Goal: Task Accomplishment & Management: Manage account settings

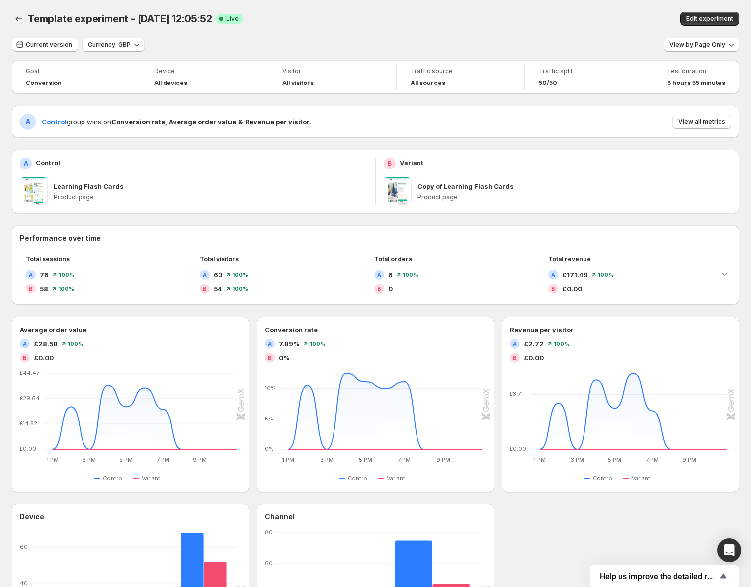
scroll to position [63, 0]
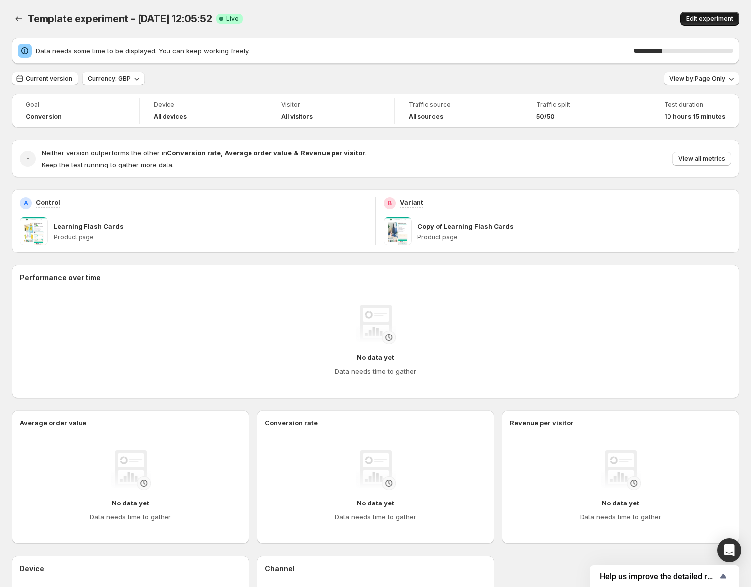
click at [703, 21] on span "Edit experiment" at bounding box center [709, 19] width 47 height 8
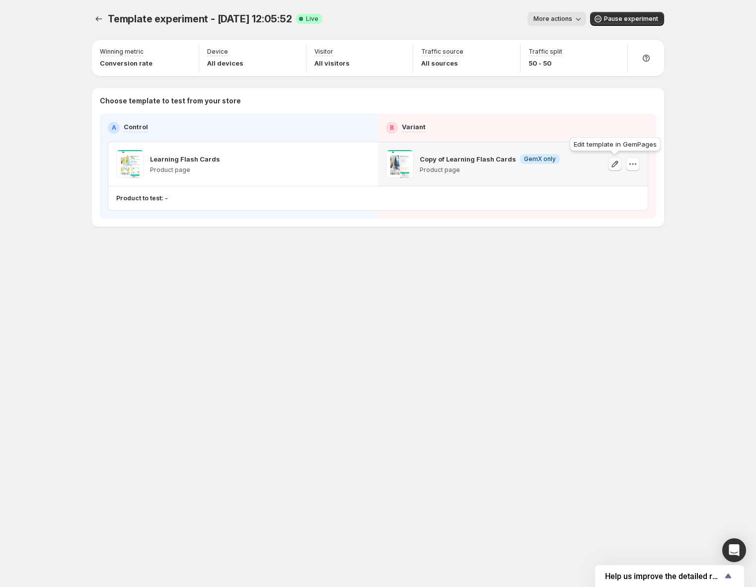
click at [615, 163] on icon "button" at bounding box center [615, 164] width 10 height 10
drag, startPoint x: 369, startPoint y: 35, endPoint x: 229, endPoint y: 28, distance: 140.3
click at [369, 35] on div "Template experiment - Sep 9, 12:05:52. This page is ready Template experiment -…" at bounding box center [378, 19] width 572 height 38
click at [103, 22] on icon "Experiments" at bounding box center [99, 19] width 10 height 10
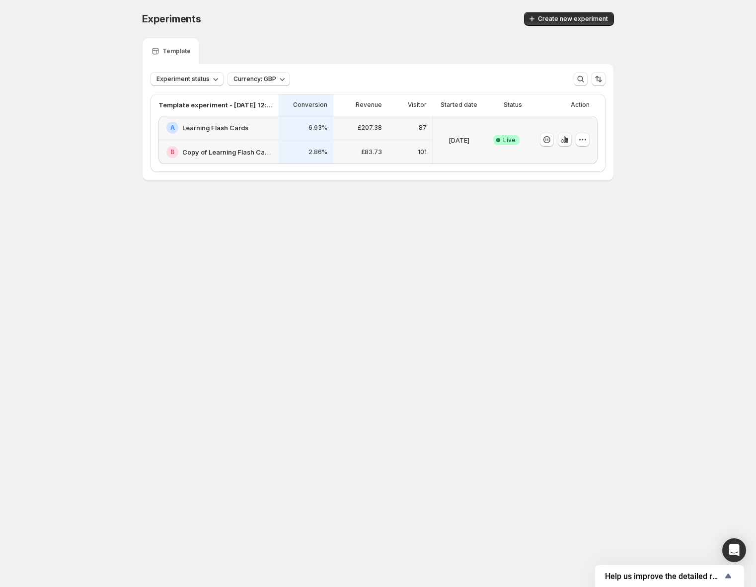
click at [564, 143] on icon "button" at bounding box center [565, 140] width 2 height 6
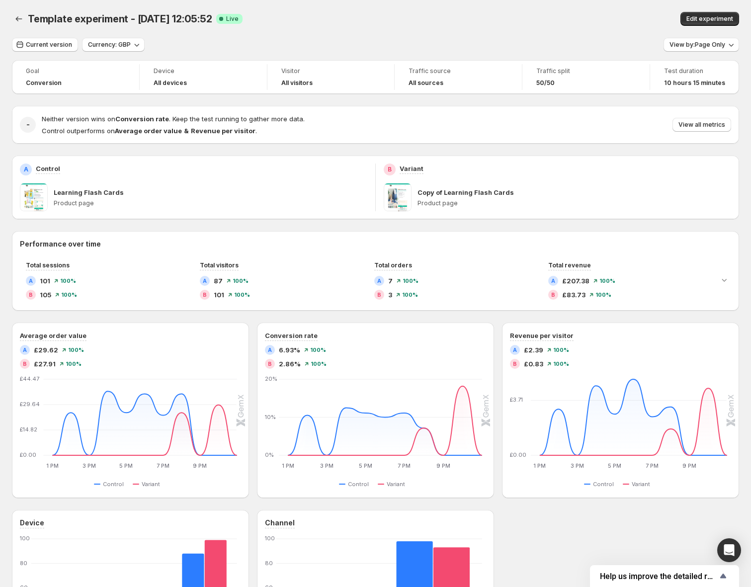
click at [190, 197] on div "Learning Flash Cards Product page" at bounding box center [211, 197] width 314 height 28
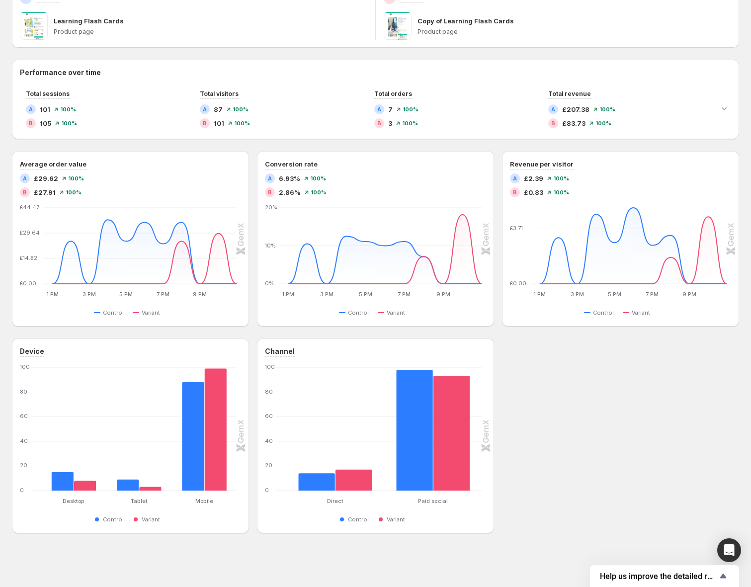
click at [342, 49] on div "Goal Conversion Device All devices Visitor All visitors Traffic source All sour…" at bounding box center [375, 211] width 727 height 644
click at [118, 25] on p "Learning Flash Cards" at bounding box center [89, 21] width 70 height 10
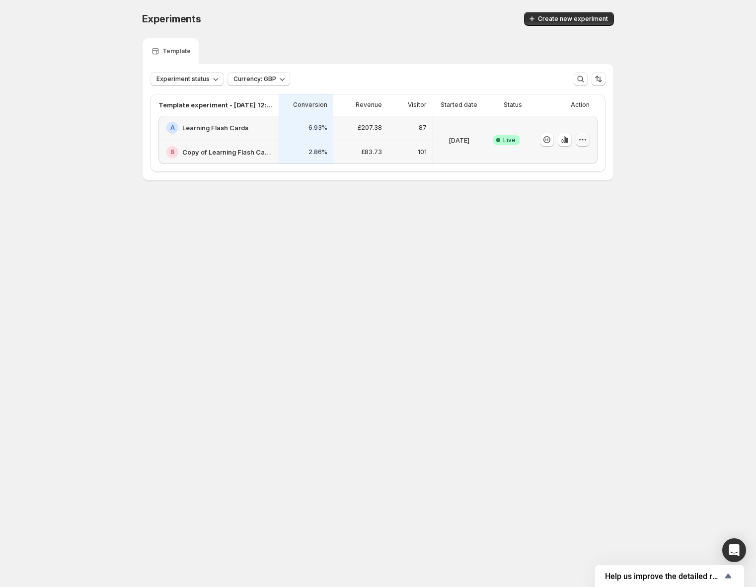
click at [587, 141] on icon "button" at bounding box center [583, 140] width 10 height 10
click at [572, 211] on span "Choose winner" at bounding box center [564, 211] width 48 height 8
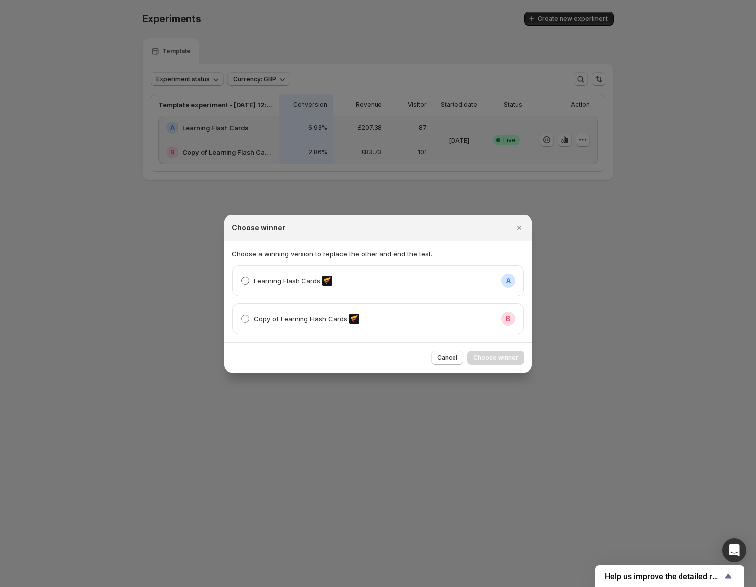
click at [246, 282] on span ":r62:" at bounding box center [245, 281] width 8 height 8
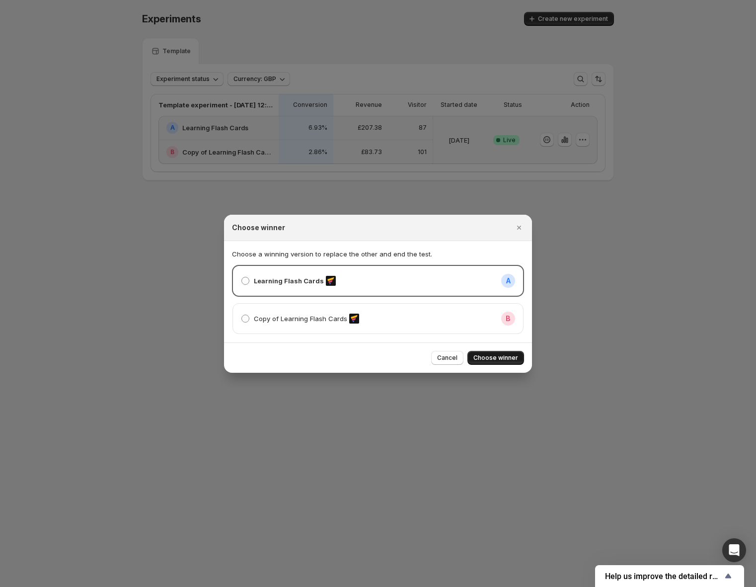
click at [506, 361] on span "Choose winner" at bounding box center [495, 358] width 45 height 8
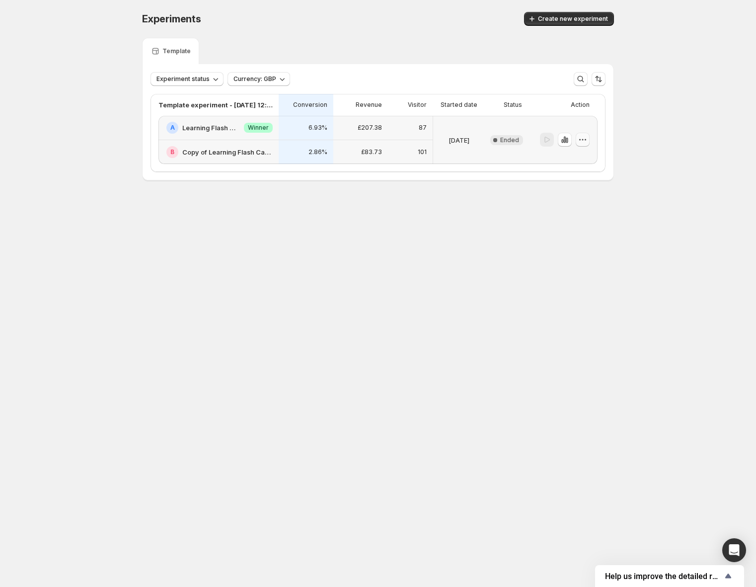
click at [584, 141] on icon "button" at bounding box center [583, 140] width 10 height 10
click at [578, 154] on button "Edit" at bounding box center [584, 160] width 91 height 16
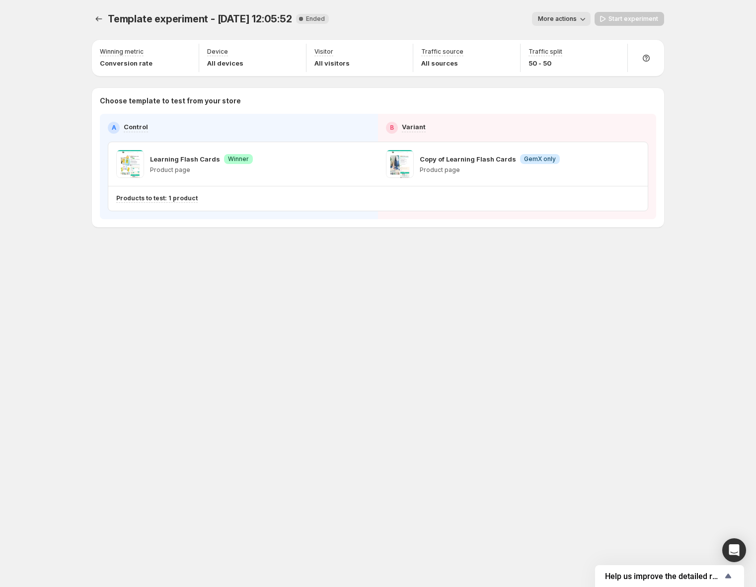
click at [564, 158] on div "Copy of Learning Flash Cards Info GemX only Product page" at bounding box center [513, 164] width 254 height 28
click at [448, 166] on p "Product page" at bounding box center [490, 170] width 140 height 8
click at [165, 200] on p "Products to test: 1 product" at bounding box center [156, 198] width 81 height 8
click at [355, 166] on div "Learning Flash Cards Success Winner Product page" at bounding box center [243, 164] width 254 height 28
click at [137, 197] on p "Products to test: 1 product" at bounding box center [156, 198] width 81 height 8
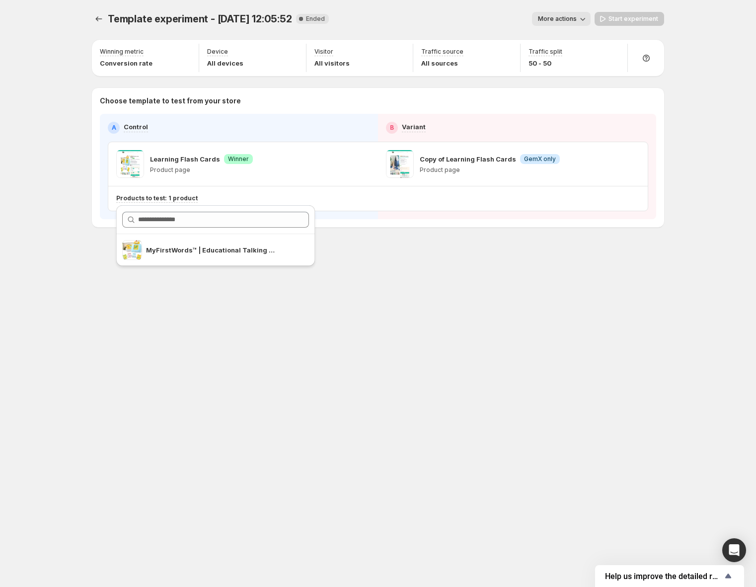
click at [311, 158] on div "Learning Flash Cards Success Winner Product page" at bounding box center [243, 164] width 254 height 28
click at [453, 158] on p "Copy of Learning Flash Cards" at bounding box center [468, 159] width 96 height 10
click at [396, 159] on span at bounding box center [400, 164] width 28 height 28
click at [105, 15] on button "Experiments" at bounding box center [99, 19] width 14 height 14
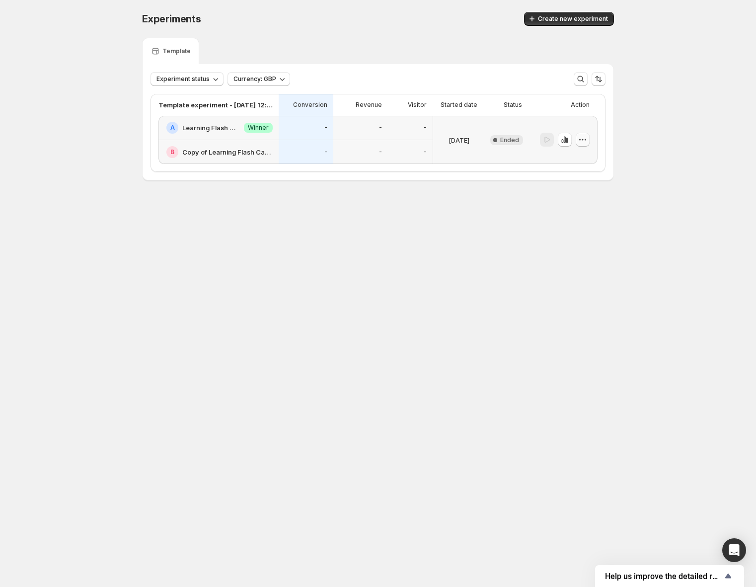
click at [579, 141] on icon "button" at bounding box center [583, 140] width 10 height 10
click at [460, 140] on p "Sep 09 2025" at bounding box center [459, 140] width 21 height 10
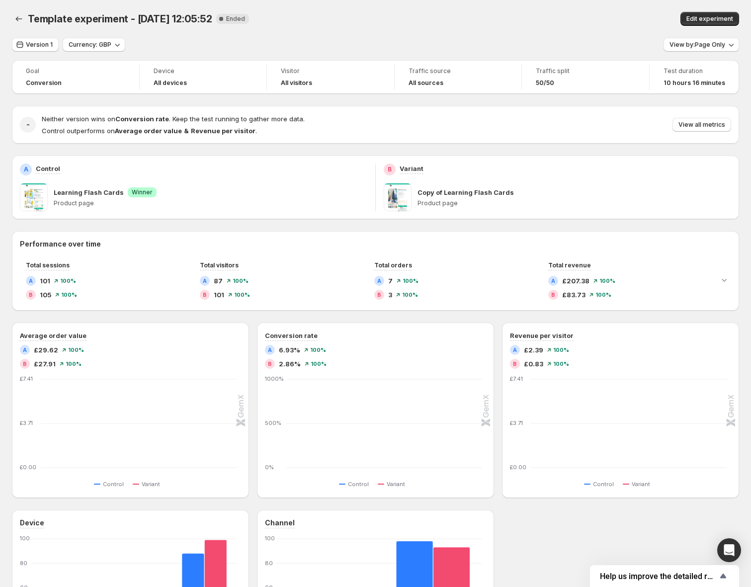
click at [408, 205] on span at bounding box center [398, 197] width 28 height 28
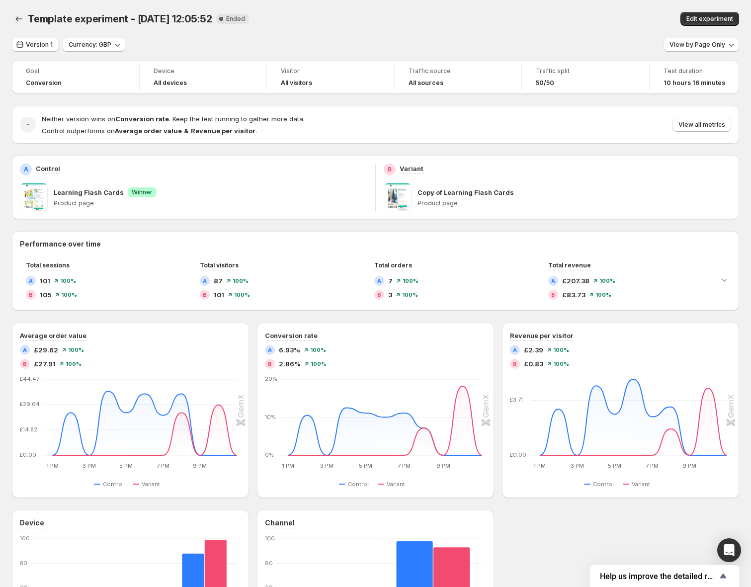
click at [440, 195] on p "Copy of Learning Flash Cards" at bounding box center [465, 192] width 96 height 10
click at [708, 127] on span "View all metrics" at bounding box center [701, 125] width 47 height 8
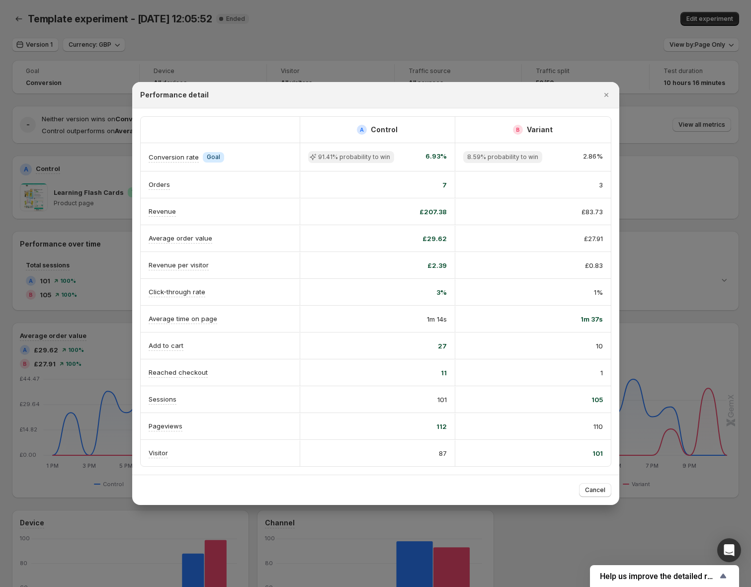
click at [607, 85] on div "Performance detail" at bounding box center [375, 95] width 487 height 26
click at [606, 92] on icon "Close" at bounding box center [606, 95] width 10 height 10
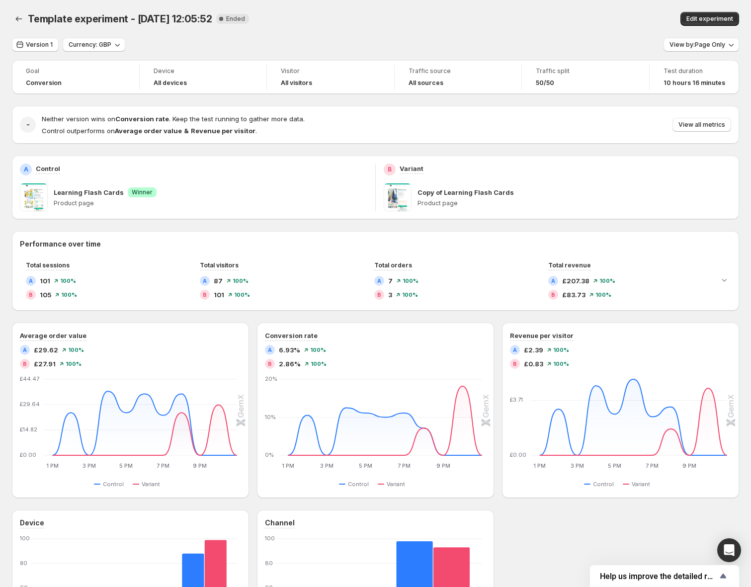
click at [587, 57] on div "Version 1 Currency: GBP View by: Page Only Goal Conversion Device All devices V…" at bounding box center [375, 371] width 727 height 667
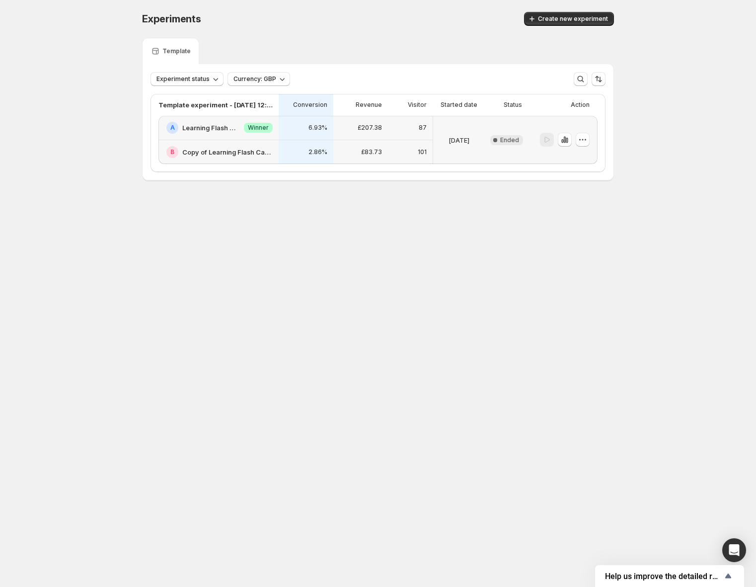
click at [550, 141] on div at bounding box center [547, 140] width 14 height 14
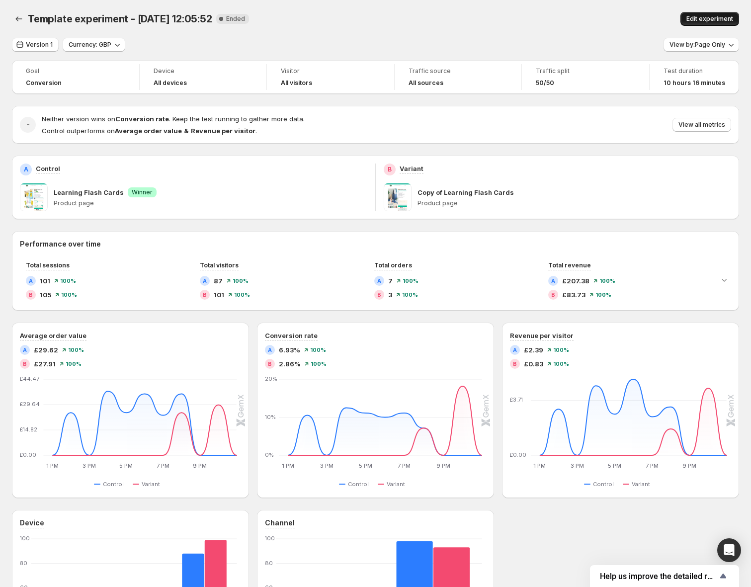
click at [730, 17] on span "Edit experiment" at bounding box center [709, 19] width 47 height 8
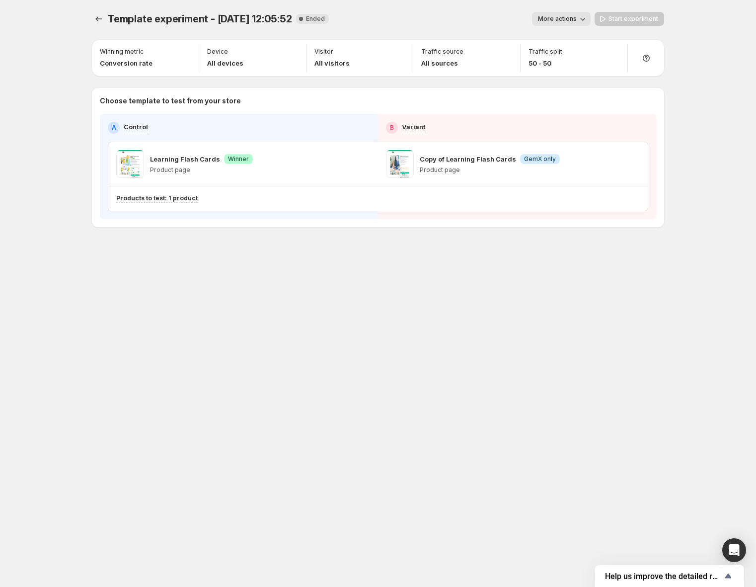
click at [583, 17] on icon "button" at bounding box center [583, 19] width 10 height 10
click at [529, 191] on div "Products to test: 1 product" at bounding box center [376, 198] width 520 height 16
click at [502, 176] on div "Copy of Learning Flash Cards Info GemX only Product page" at bounding box center [490, 164] width 140 height 28
click at [392, 165] on span at bounding box center [400, 164] width 28 height 28
click at [400, 165] on span at bounding box center [400, 164] width 28 height 28
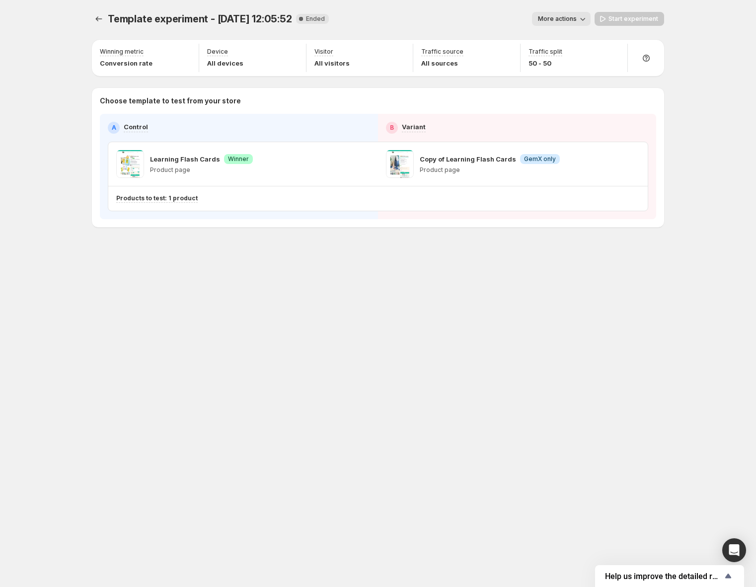
click at [457, 167] on p "Product page" at bounding box center [490, 170] width 140 height 8
click at [477, 167] on p "Product page" at bounding box center [490, 170] width 140 height 8
click at [108, 24] on span "Template experiment - [DATE] 12:05:52" at bounding box center [200, 19] width 184 height 12
click at [98, 22] on icon "Experiments" at bounding box center [99, 19] width 10 height 10
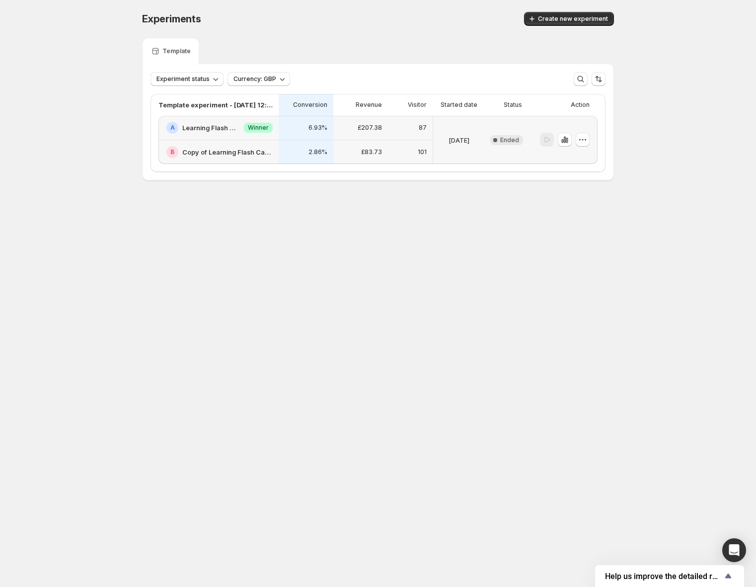
click at [211, 143] on div "B Copy of Learning Flash Cards" at bounding box center [218, 152] width 120 height 24
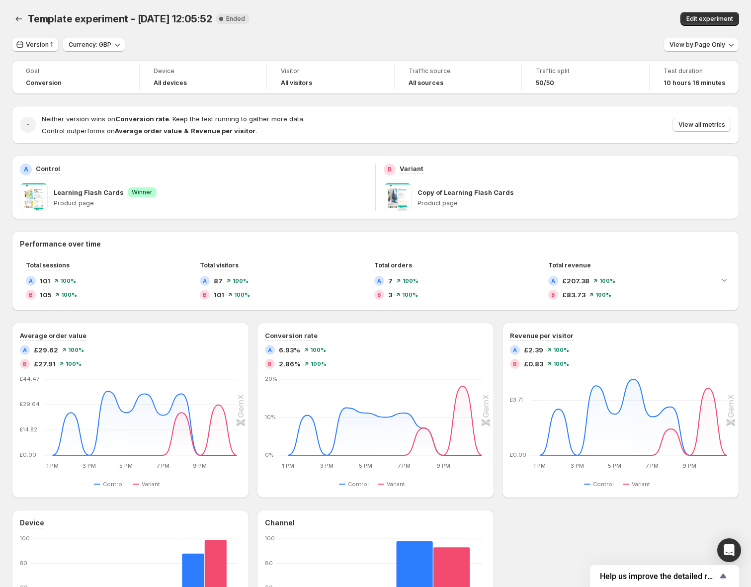
click at [33, 193] on span at bounding box center [34, 197] width 28 height 28
click at [350, 183] on div "Learning Flash Cards Success Winner Product page" at bounding box center [211, 197] width 314 height 28
click at [438, 199] on p "Product page" at bounding box center [574, 203] width 314 height 8
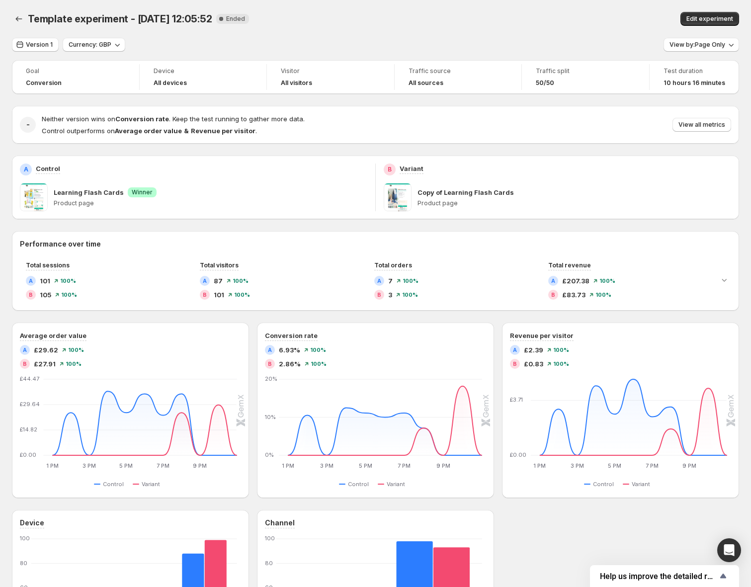
click at [398, 195] on span at bounding box center [398, 197] width 28 height 28
drag, startPoint x: 230, startPoint y: 177, endPoint x: 331, endPoint y: 184, distance: 101.6
click at [230, 177] on div "A Control Learning Flash Cards Success Winner Product page" at bounding box center [193, 187] width 347 height 48
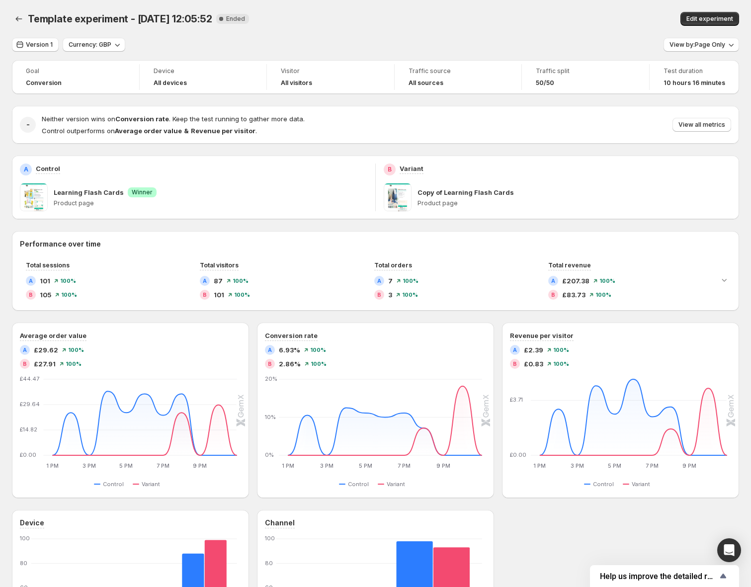
drag, startPoint x: 428, startPoint y: 197, endPoint x: 419, endPoint y: 197, distance: 8.5
click at [428, 197] on p "Copy of Learning Flash Cards" at bounding box center [465, 192] width 96 height 10
click at [12, 17] on button "Back" at bounding box center [19, 19] width 14 height 14
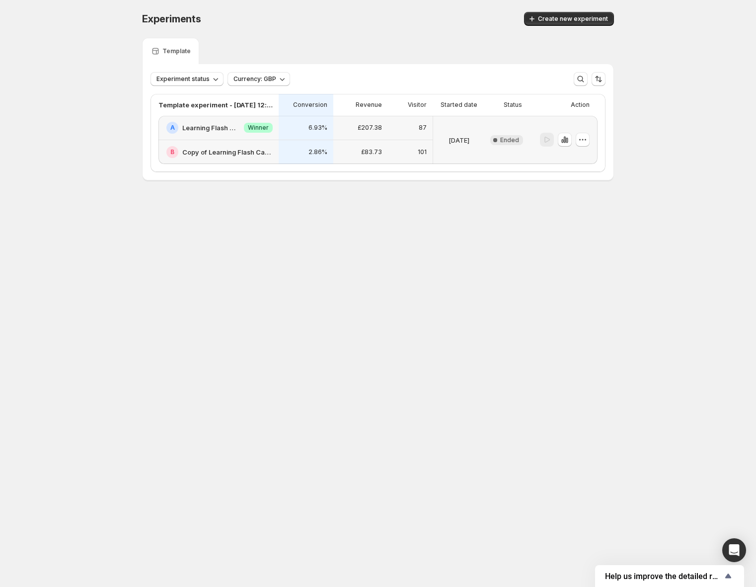
click at [217, 140] on div "B Copy of Learning Flash Cards" at bounding box center [218, 152] width 120 height 24
